Goal: Navigation & Orientation: Find specific page/section

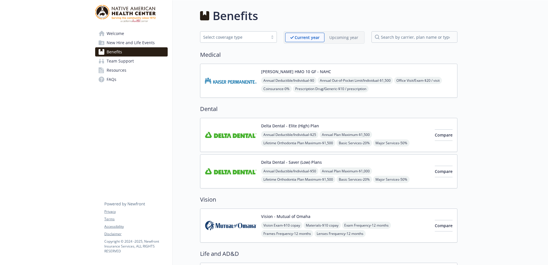
click at [146, 43] on span "New Hire and Life Events" at bounding box center [131, 42] width 48 height 9
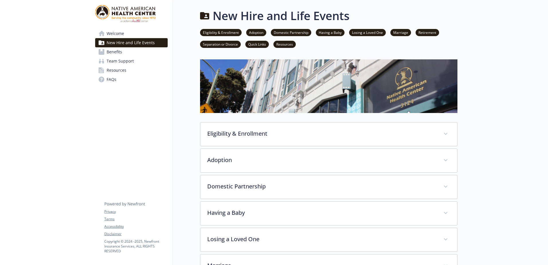
click at [129, 53] on link "Benefits" at bounding box center [131, 51] width 73 height 9
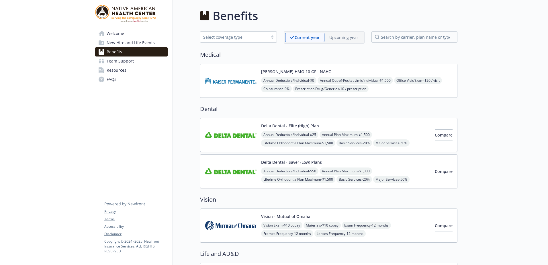
click at [130, 45] on span "New Hire and Life Events" at bounding box center [131, 42] width 48 height 9
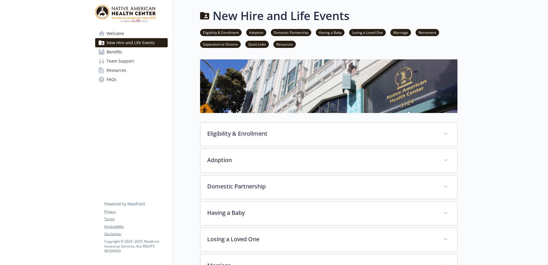
click at [132, 48] on link "Benefits" at bounding box center [131, 51] width 73 height 9
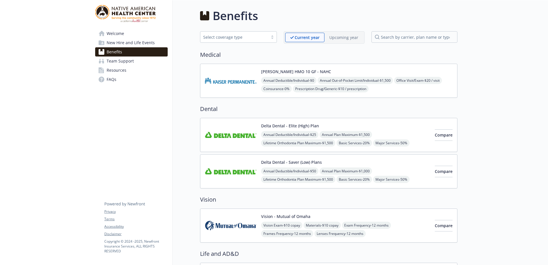
click at [136, 48] on link "Benefits" at bounding box center [131, 51] width 73 height 9
click at [139, 42] on span "New Hire and Life Events" at bounding box center [131, 42] width 48 height 9
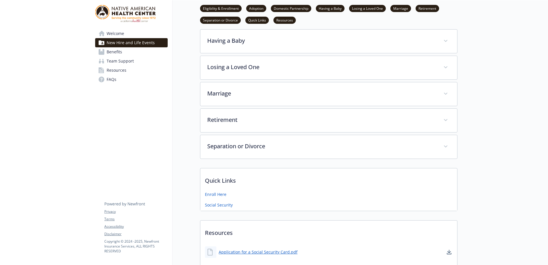
scroll to position [252, 0]
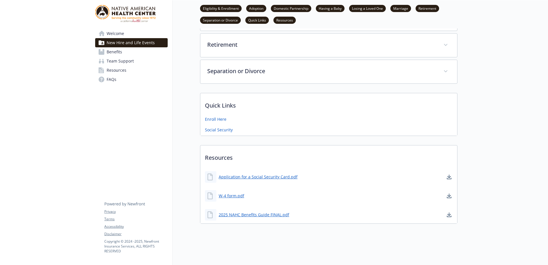
click at [129, 32] on link "Welcome" at bounding box center [131, 33] width 73 height 9
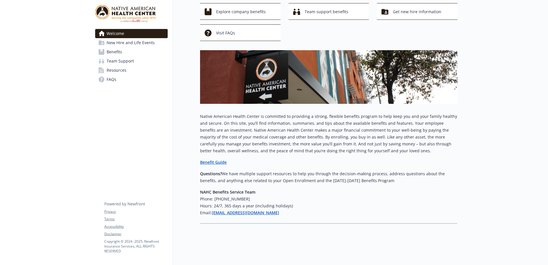
scroll to position [37, 0]
click at [132, 42] on span "New Hire and Life Events" at bounding box center [131, 42] width 48 height 9
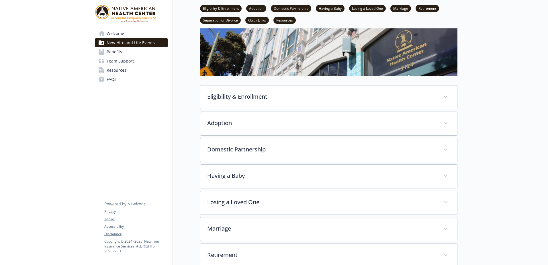
click at [132, 53] on link "Benefits" at bounding box center [131, 51] width 73 height 9
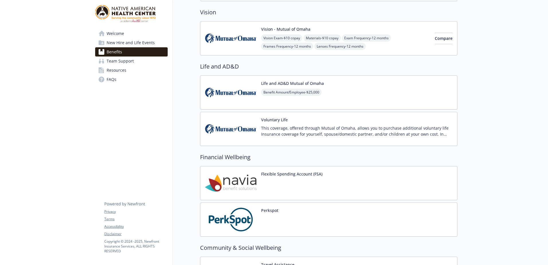
scroll to position [259, 0]
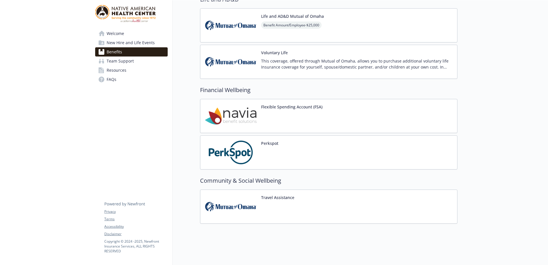
click at [139, 72] on link "Resources" at bounding box center [131, 70] width 73 height 9
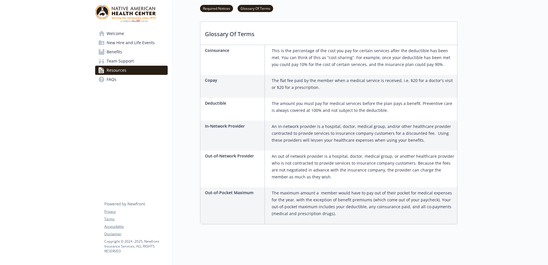
scroll to position [387, 0]
click at [147, 60] on link "Team Support" at bounding box center [131, 60] width 73 height 9
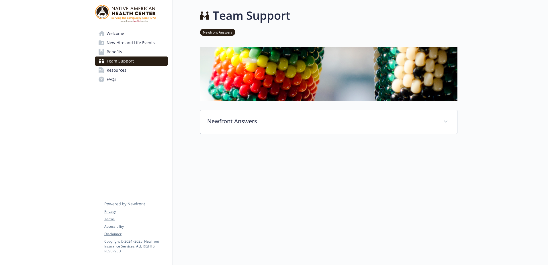
scroll to position [5, 0]
click at [145, 52] on link "Benefits" at bounding box center [131, 51] width 73 height 9
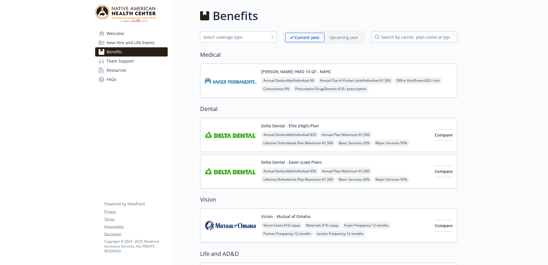
click at [115, 70] on span "Resources" at bounding box center [117, 70] width 20 height 9
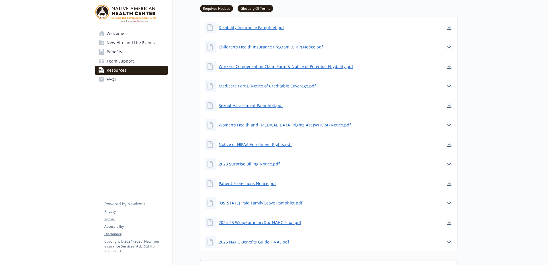
scroll to position [115, 0]
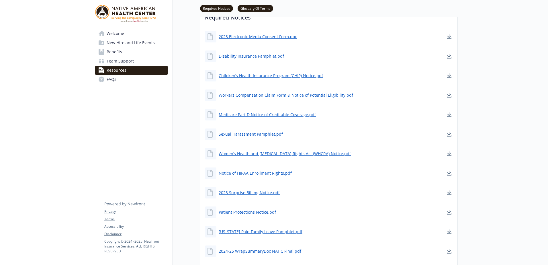
click at [114, 35] on span "Welcome" at bounding box center [115, 33] width 17 height 9
